Goal: Find specific fact: Find specific fact

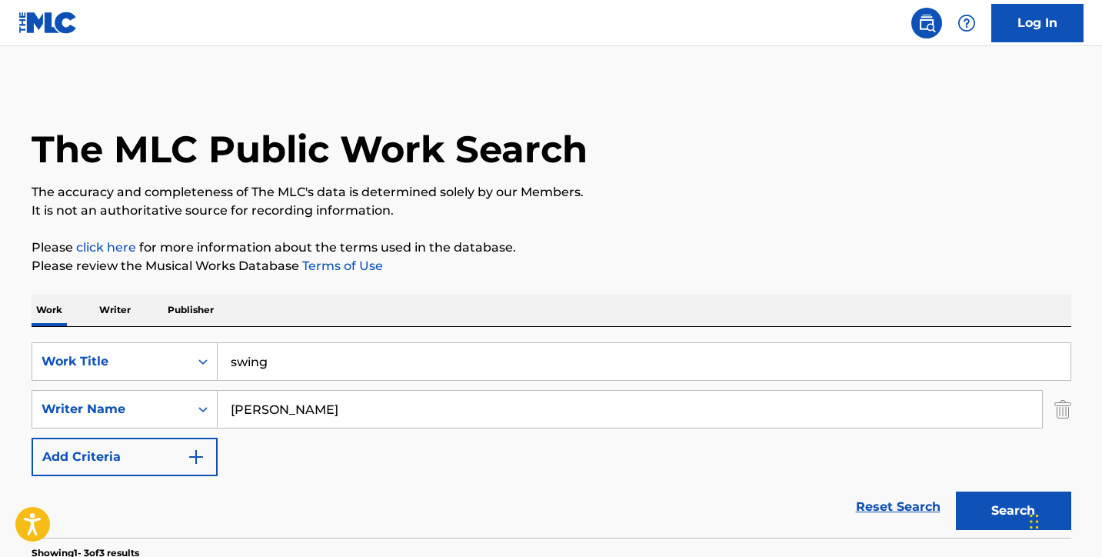
click at [109, 309] on p "Writer" at bounding box center [115, 310] width 41 height 32
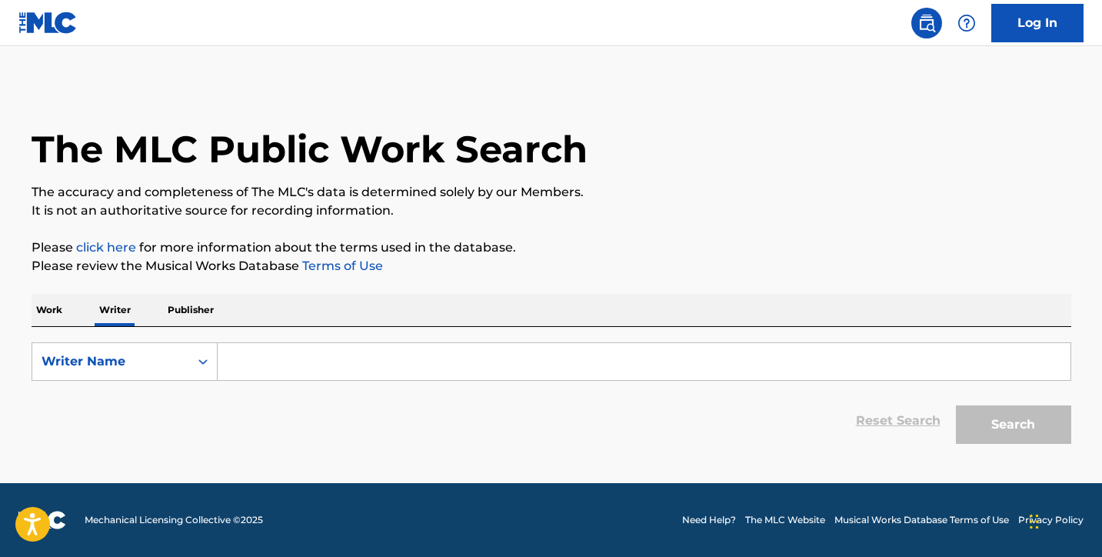
click at [285, 368] on input "Search Form" at bounding box center [644, 361] width 853 height 37
paste input "[PERSON_NAME]"
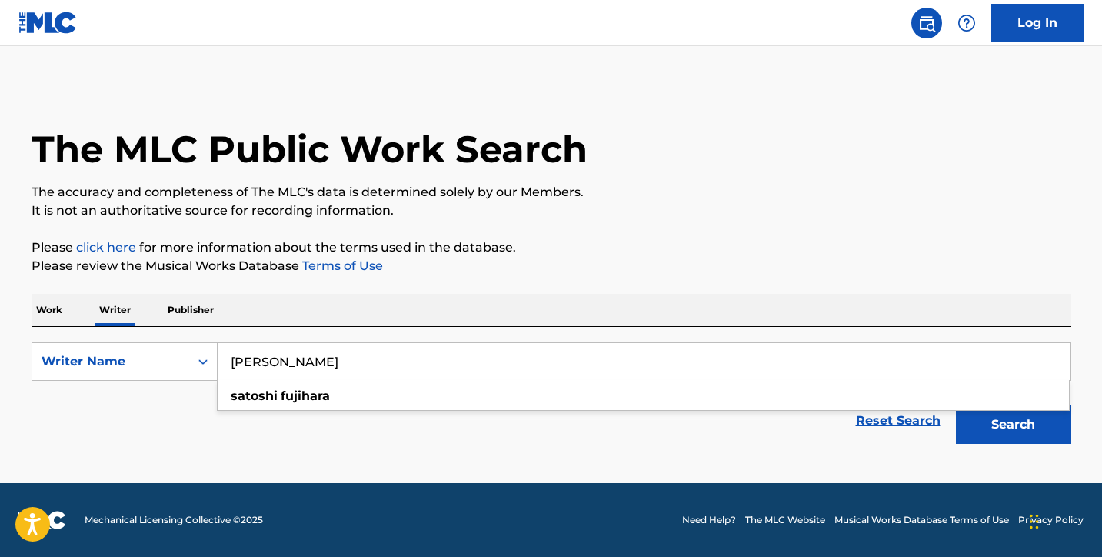
type input "[PERSON_NAME]"
click at [1045, 432] on button "Search" at bounding box center [1013, 424] width 115 height 38
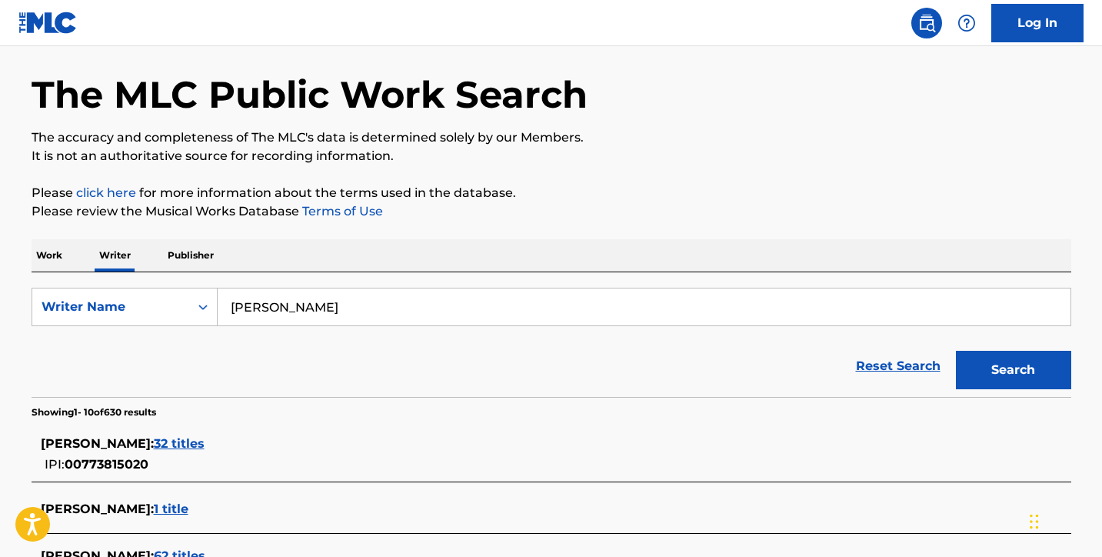
scroll to position [72, 0]
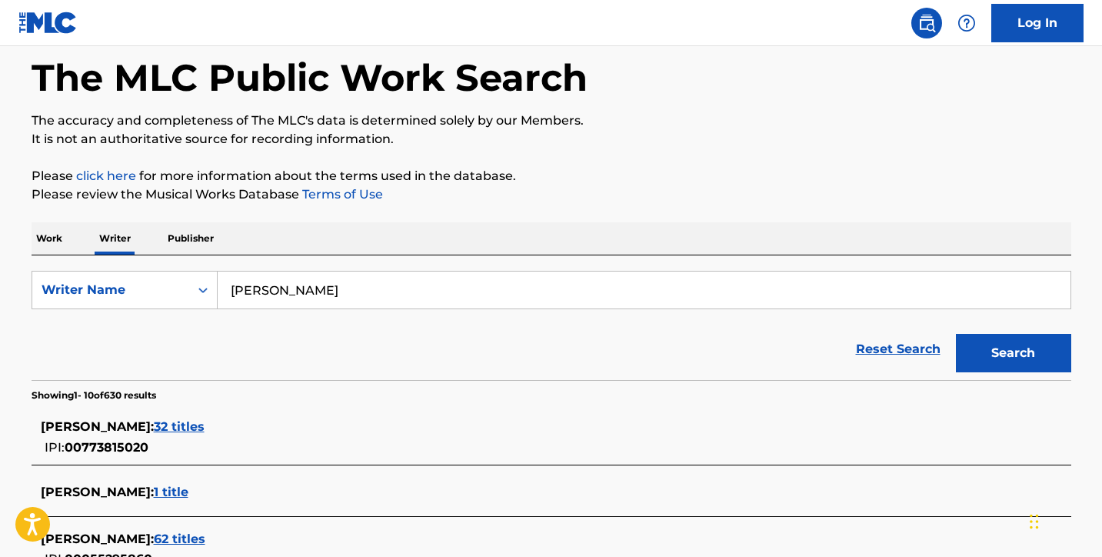
click at [195, 419] on span "32 titles" at bounding box center [179, 426] width 51 height 15
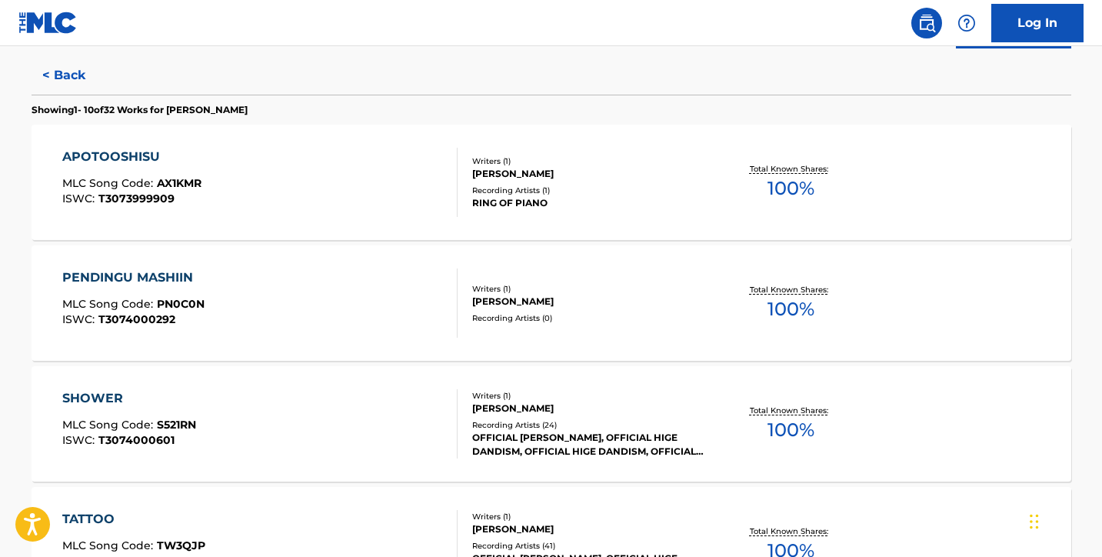
scroll to position [400, 0]
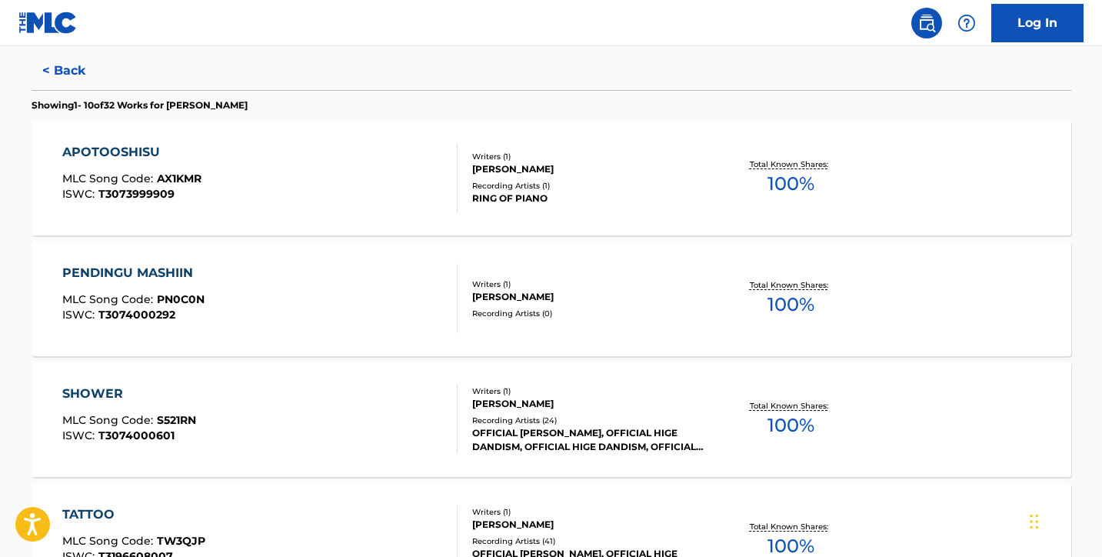
click at [335, 288] on div "PENDINGU MASHIIN MLC Song Code : PN0C0N ISWC : T3074000292" at bounding box center [259, 298] width 395 height 69
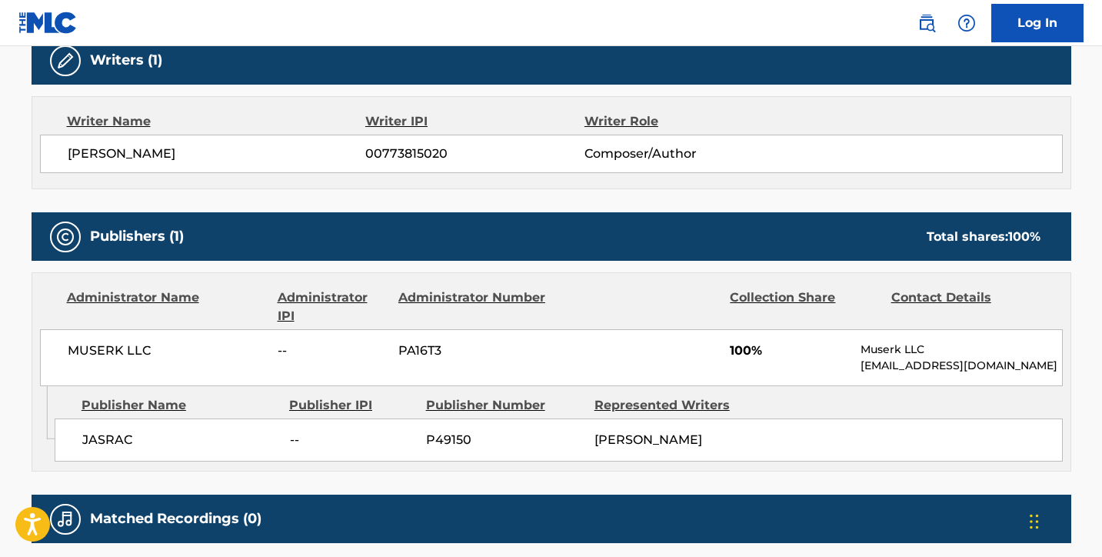
scroll to position [503, 0]
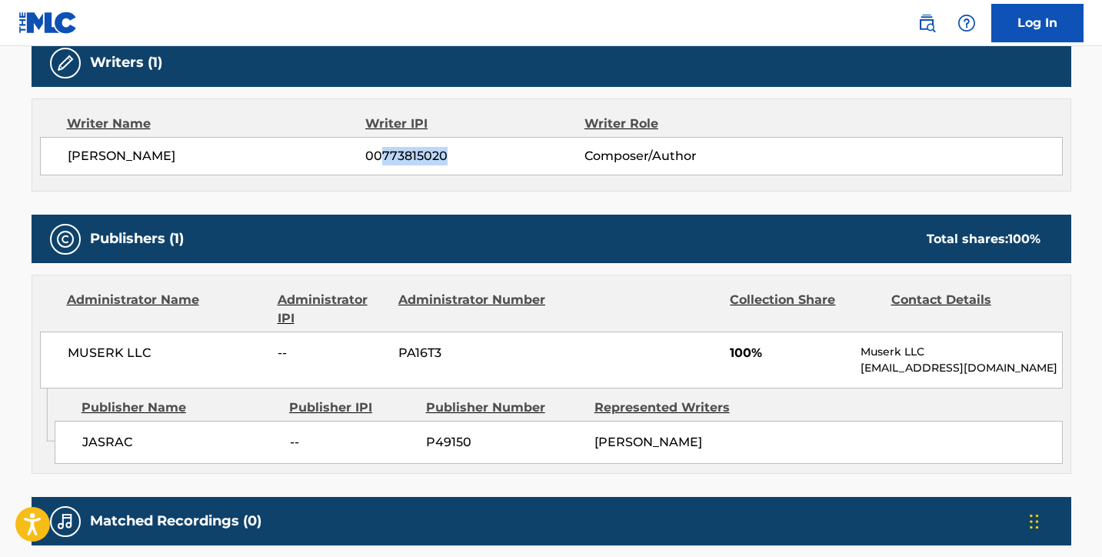
drag, startPoint x: 457, startPoint y: 155, endPoint x: 382, endPoint y: 156, distance: 75.4
click at [382, 156] on span "00773815020" at bounding box center [474, 156] width 218 height 18
copy span "773815020"
